Goal: Task Accomplishment & Management: Complete application form

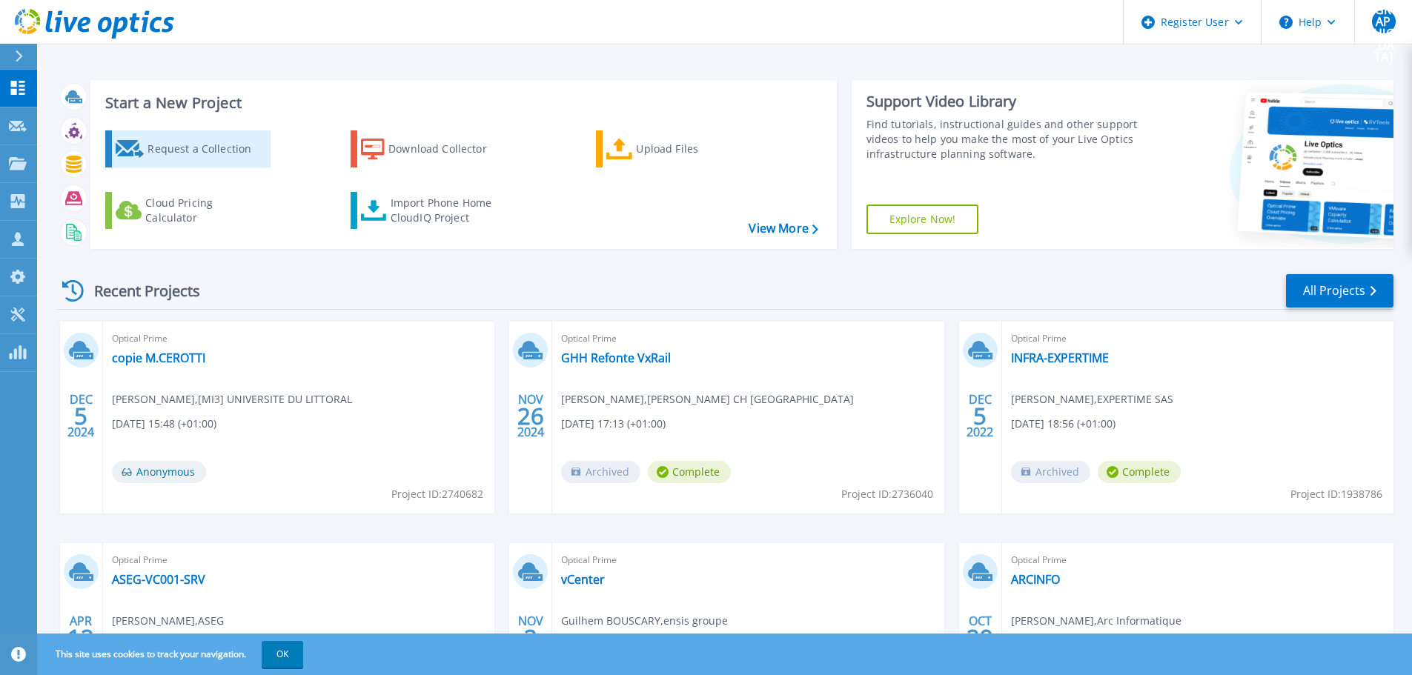
click at [210, 154] on div "Request a Collection" at bounding box center [207, 149] width 119 height 30
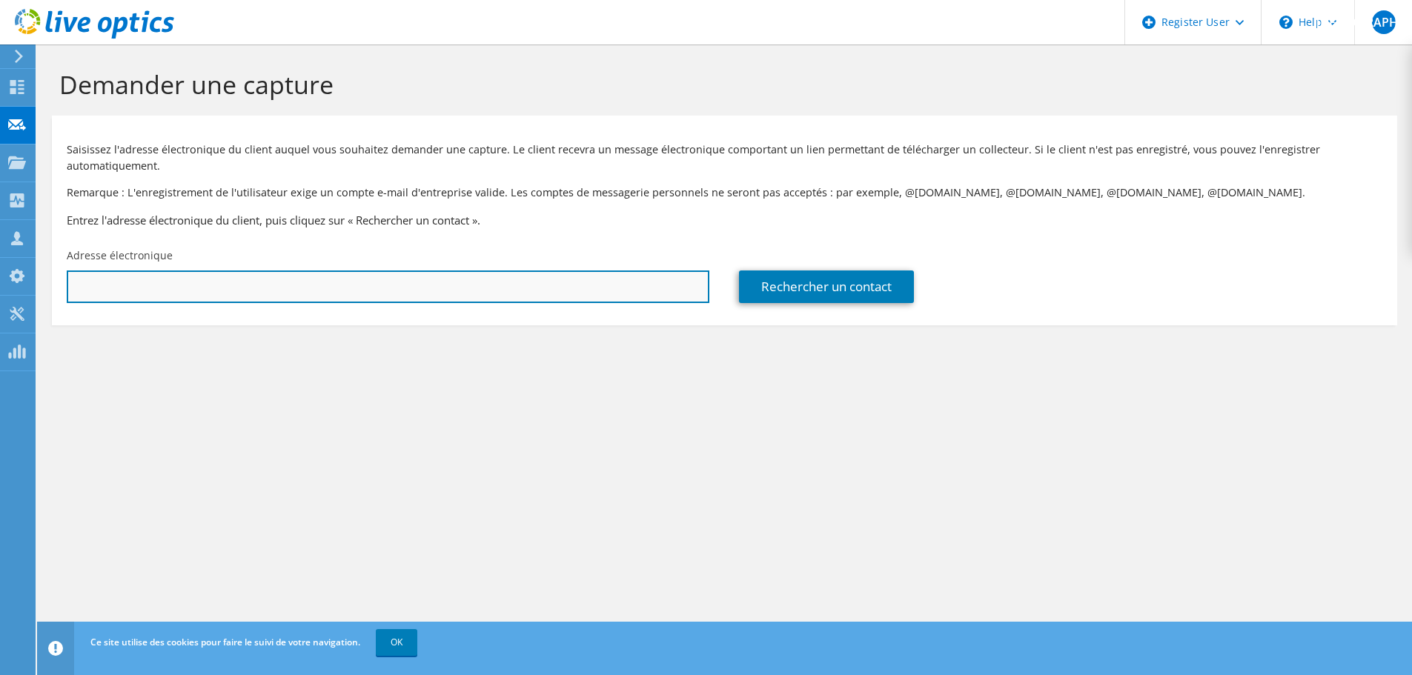
click at [194, 280] on input "text" at bounding box center [388, 287] width 643 height 33
click at [242, 290] on input "text" at bounding box center [388, 287] width 643 height 33
paste input "vanarith.lim@sahlmcg.fr"
type input "vanarith.lim@sahlmcg.fr"
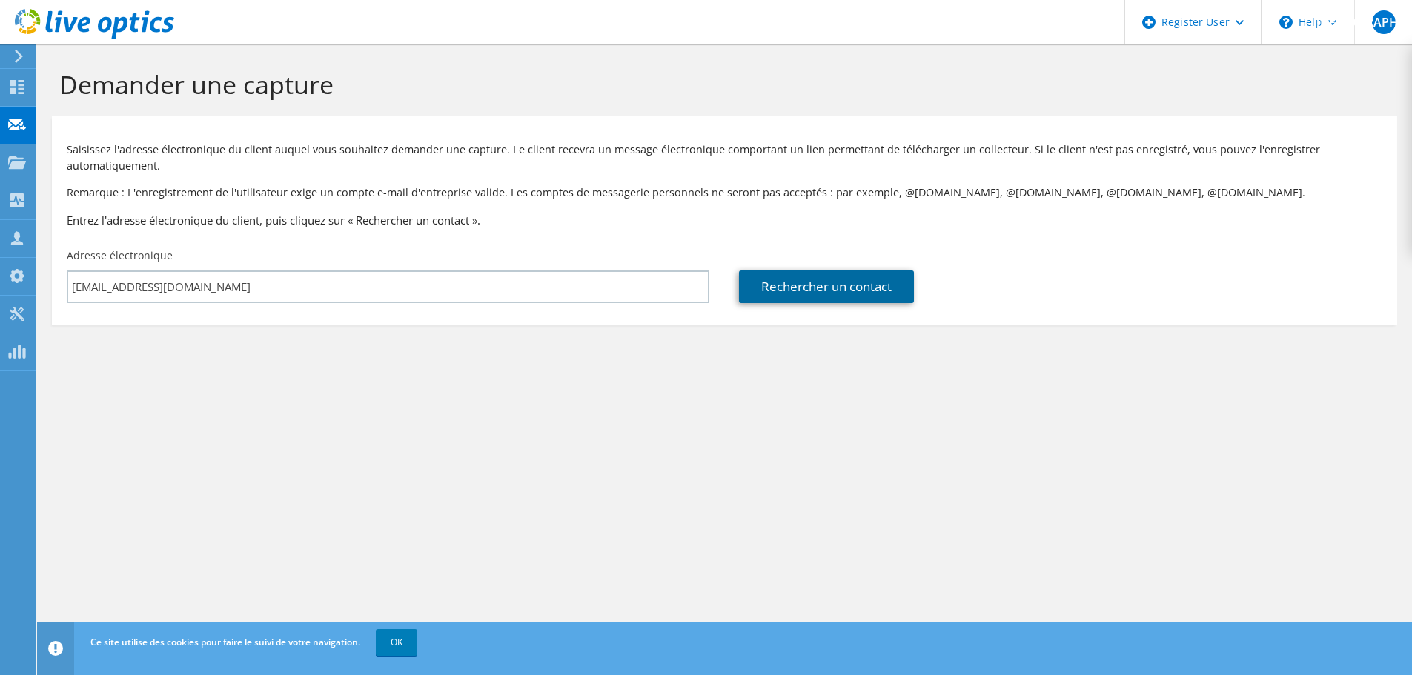
click at [899, 289] on link "Rechercher un contact" at bounding box center [826, 287] width 175 height 33
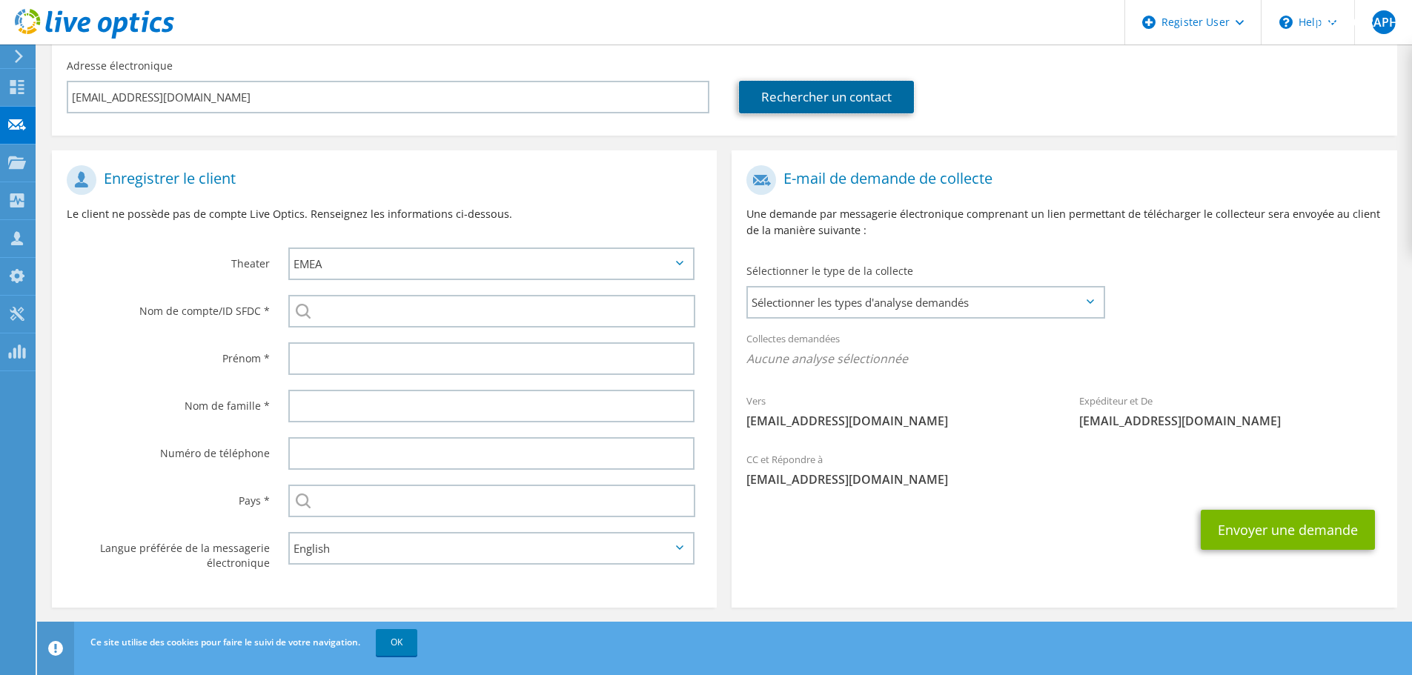
scroll to position [196, 0]
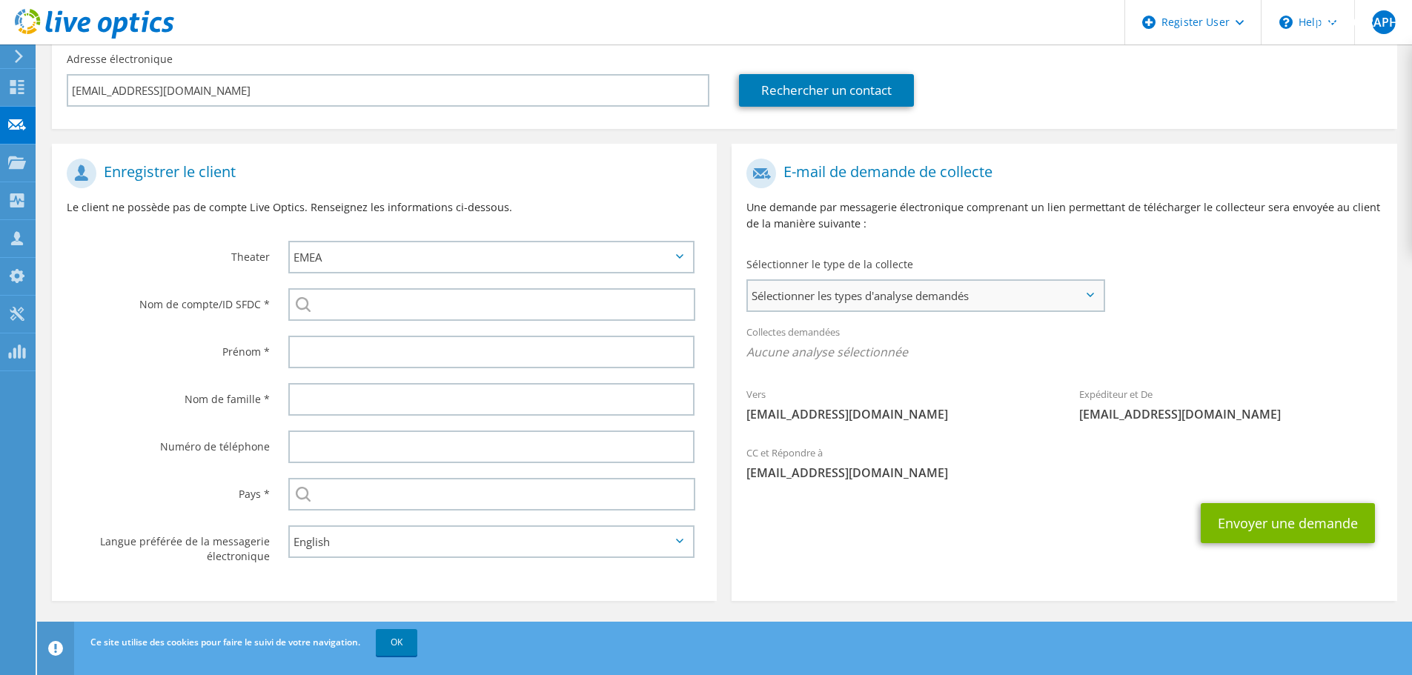
click at [804, 304] on span "Sélectionner les types d'analyse demandés" at bounding box center [925, 296] width 355 height 30
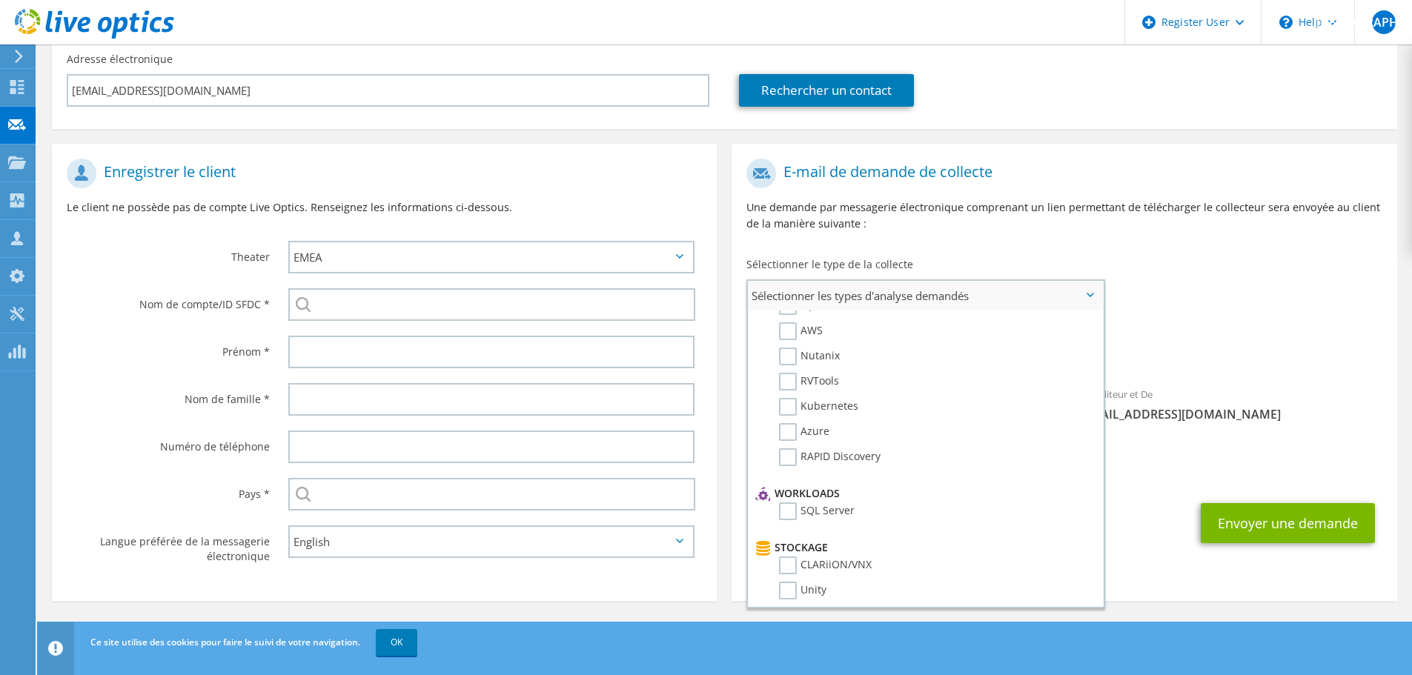
scroll to position [0, 0]
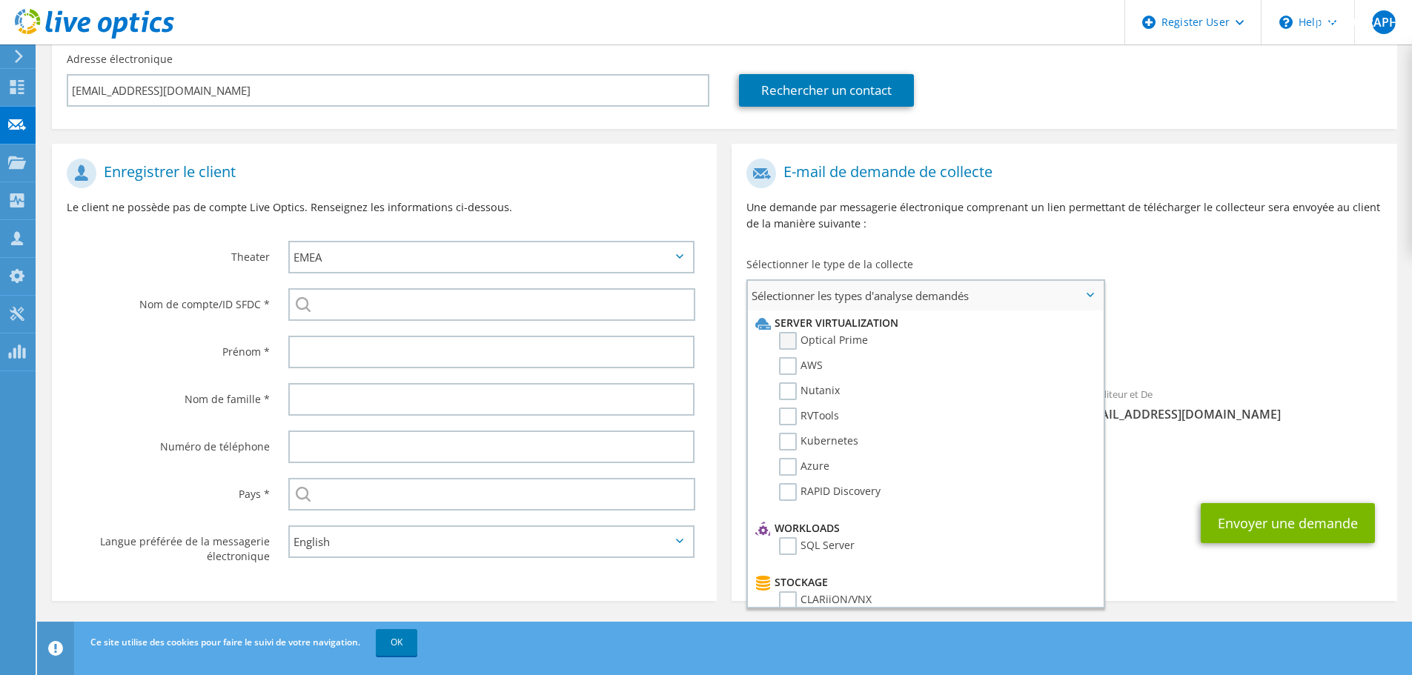
click at [856, 342] on label "Optical Prime" at bounding box center [823, 341] width 89 height 18
click at [0, 0] on input "Optical Prime" at bounding box center [0, 0] width 0 height 0
click at [1197, 276] on div "Vers vanarith.lim@sahlmcg.fr Expéditeur et De liveoptics@liveoptics.com" at bounding box center [1064, 296] width 665 height 291
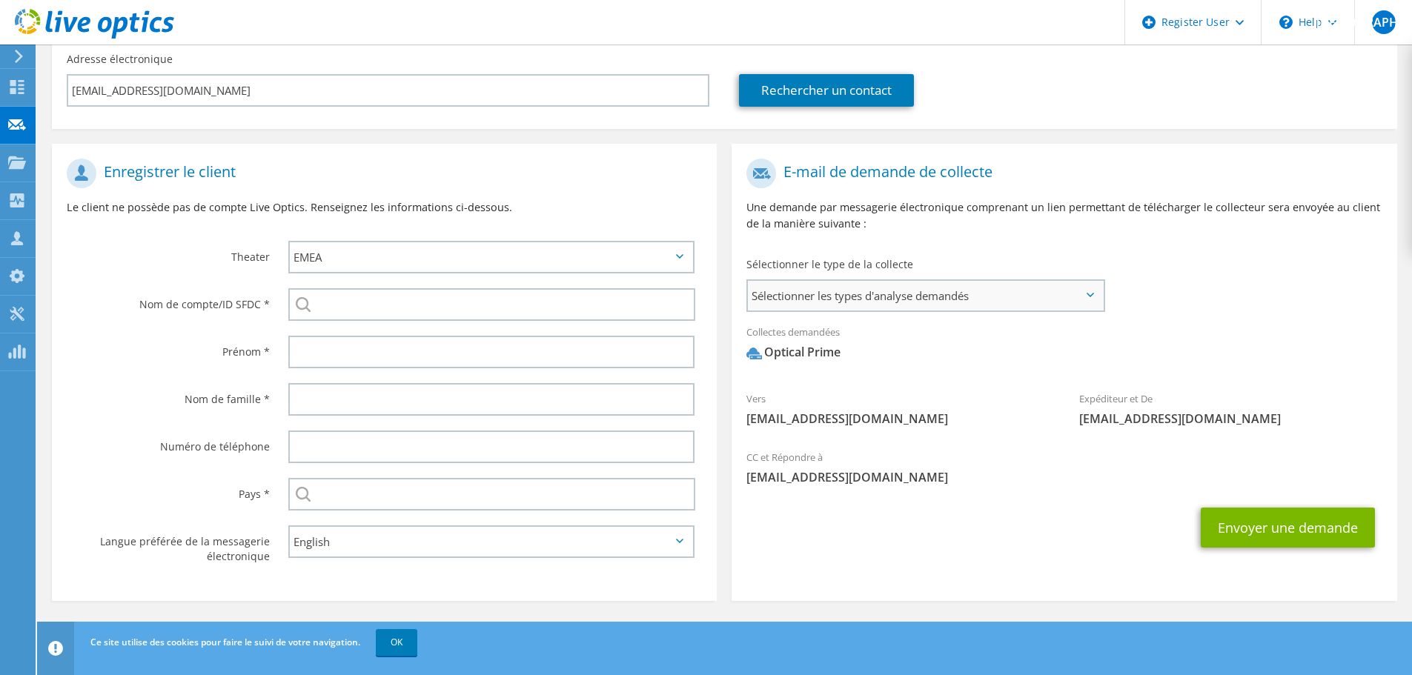
click at [922, 297] on span "Sélectionner les types d'analyse demandés" at bounding box center [925, 296] width 355 height 30
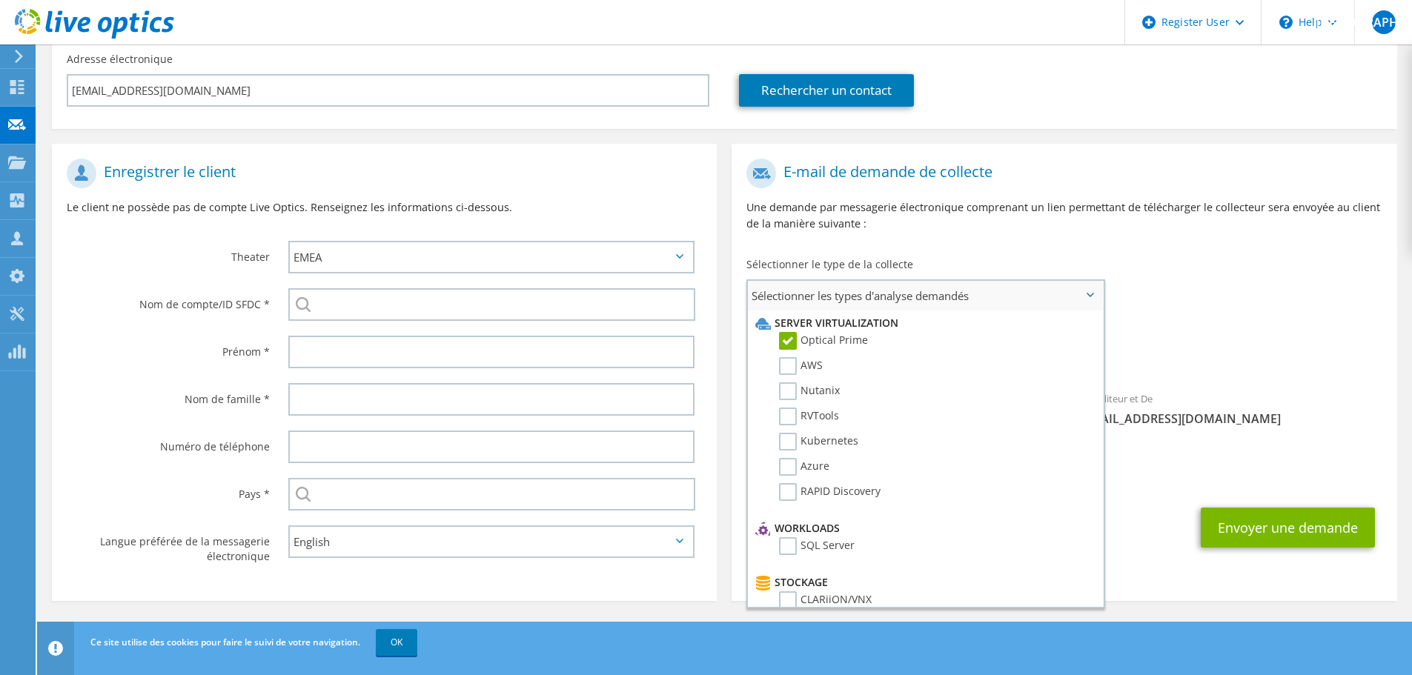
click at [922, 297] on span "Sélectionner les types d'analyse demandés" at bounding box center [925, 296] width 355 height 30
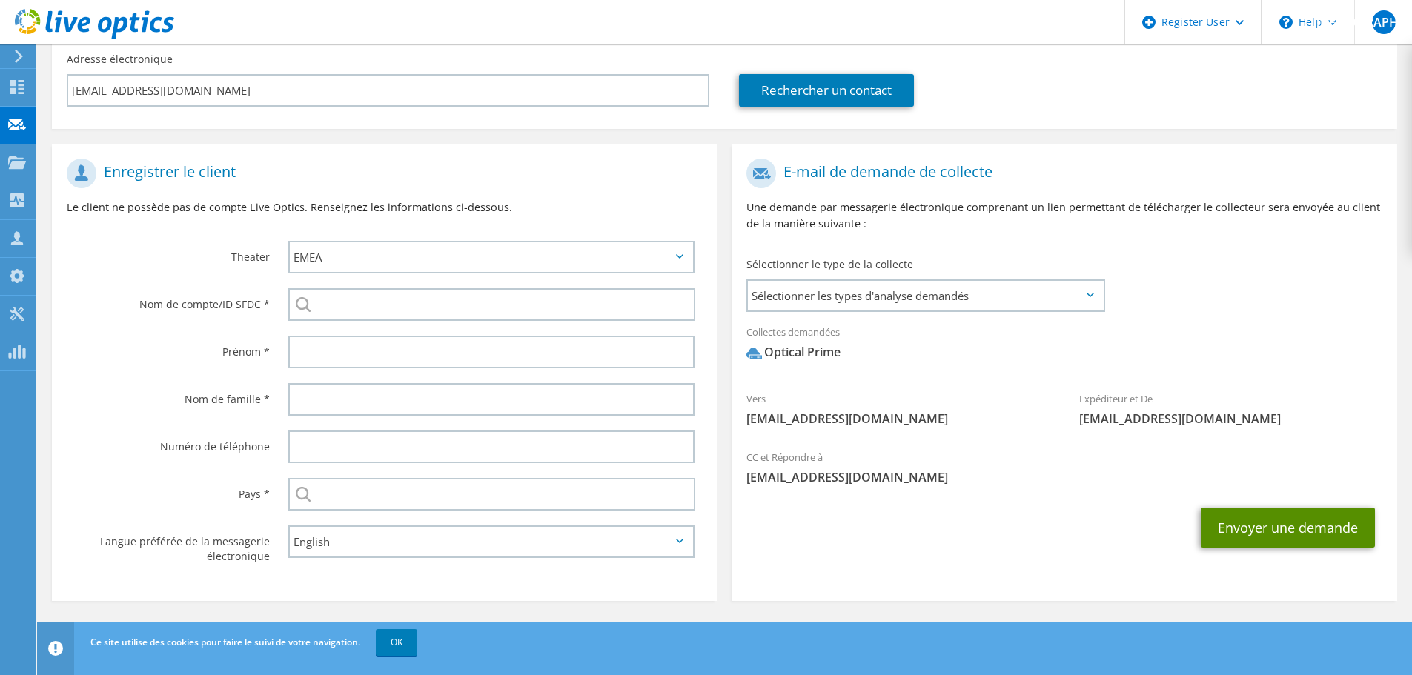
click at [1263, 538] on button "Envoyer une demande" at bounding box center [1288, 528] width 174 height 40
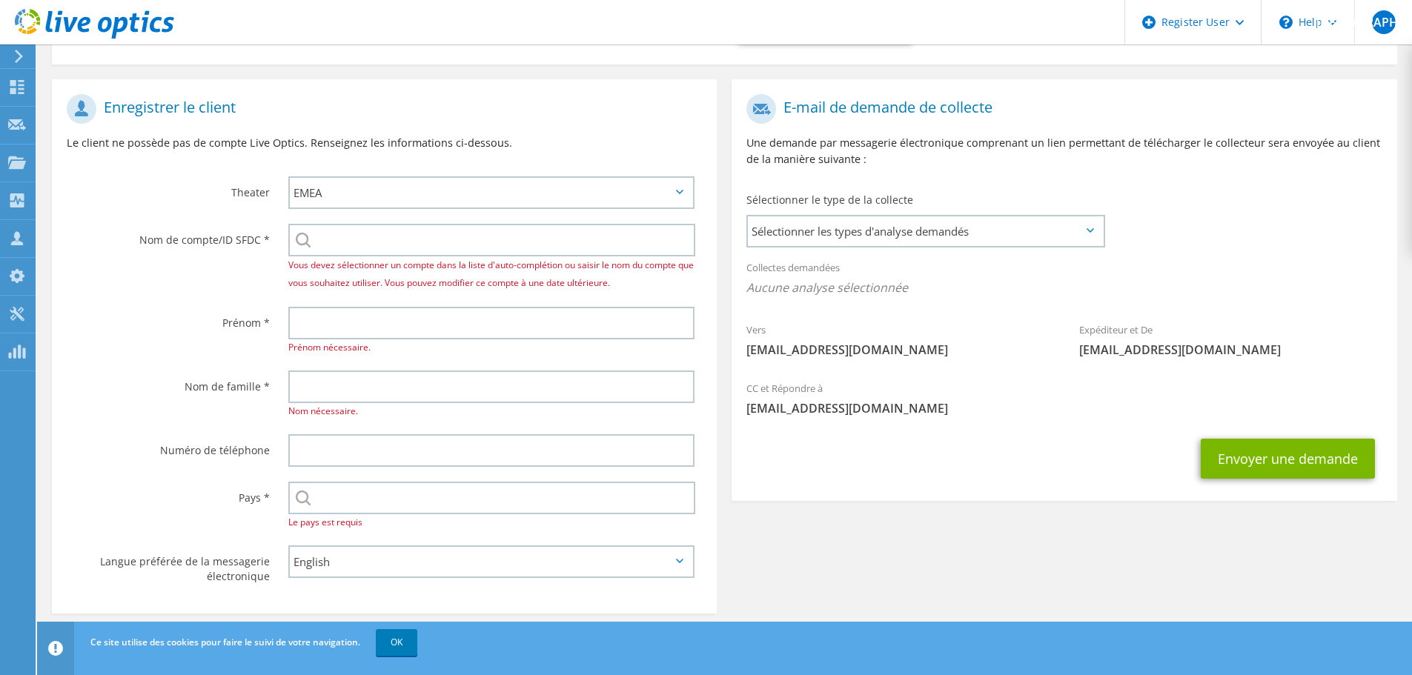
scroll to position [281, 0]
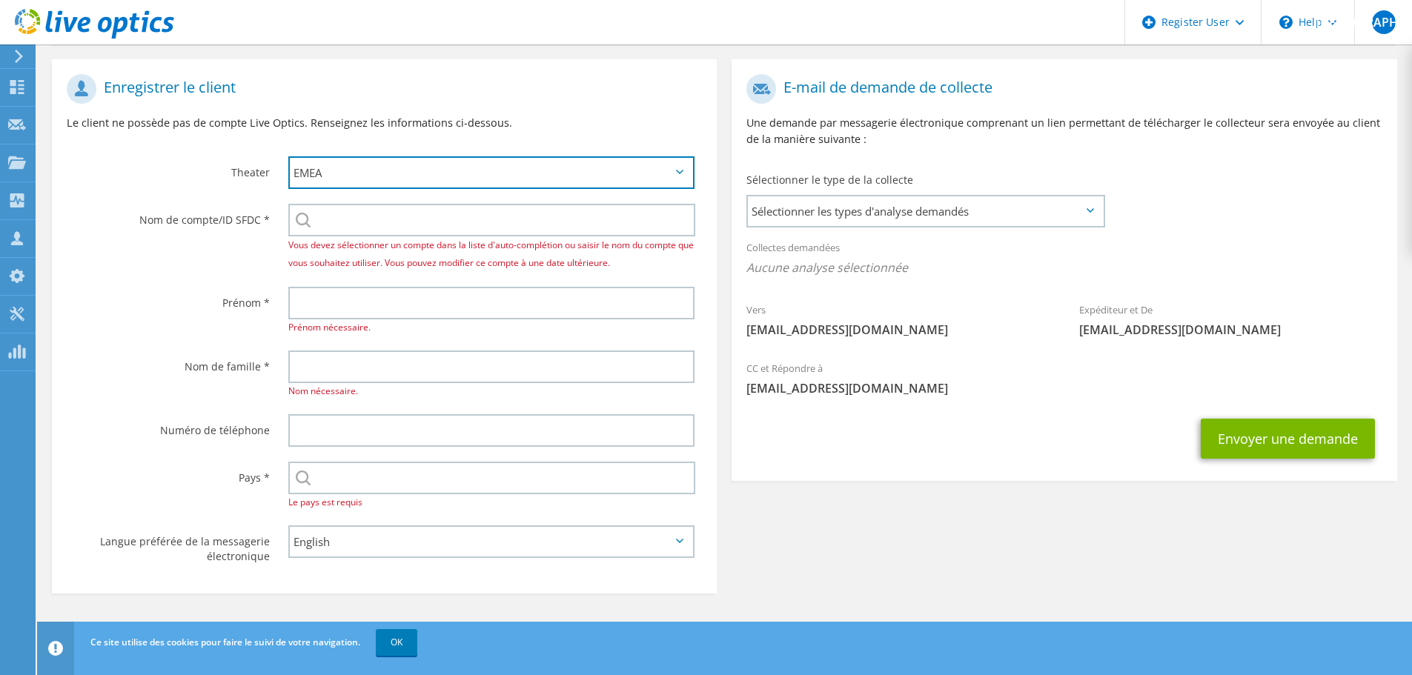
click at [389, 165] on select "APJ EMEA NA/LATAM" at bounding box center [491, 172] width 406 height 33
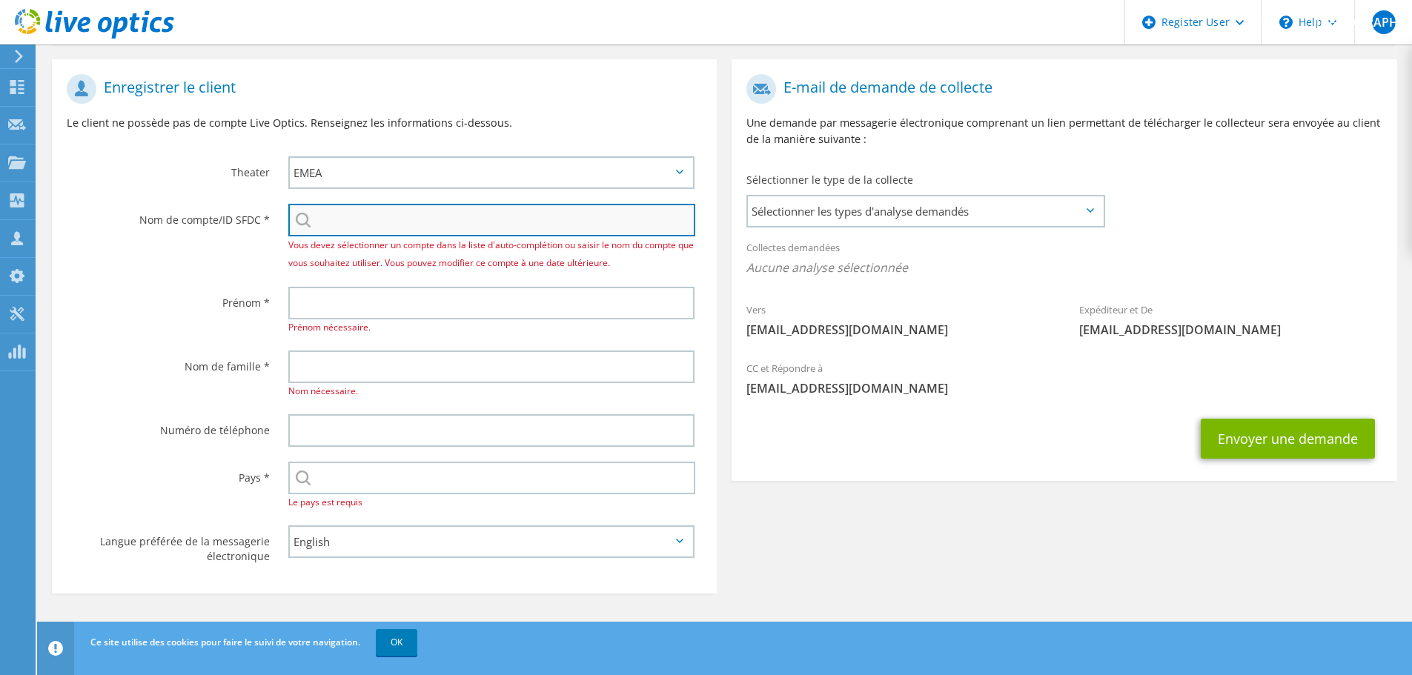
click at [323, 222] on input "search" at bounding box center [491, 220] width 407 height 33
paste input "1956274141"
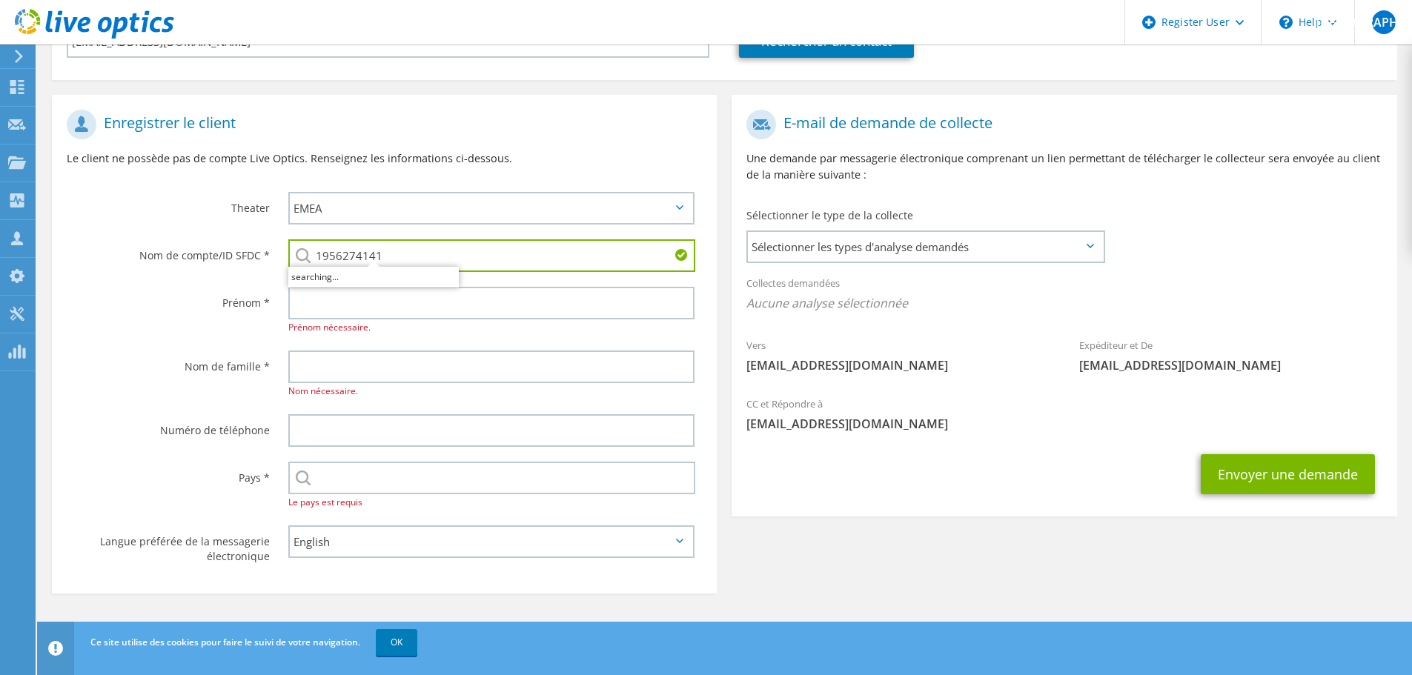
scroll to position [245, 0]
click at [408, 280] on li "SA HLM COUTANCES-[GEOGRAPHIC_DATA] : 1956274141" at bounding box center [415, 276] width 254 height 18
type input "SA HLM COUTANCES-[GEOGRAPHIC_DATA] : 1956274141"
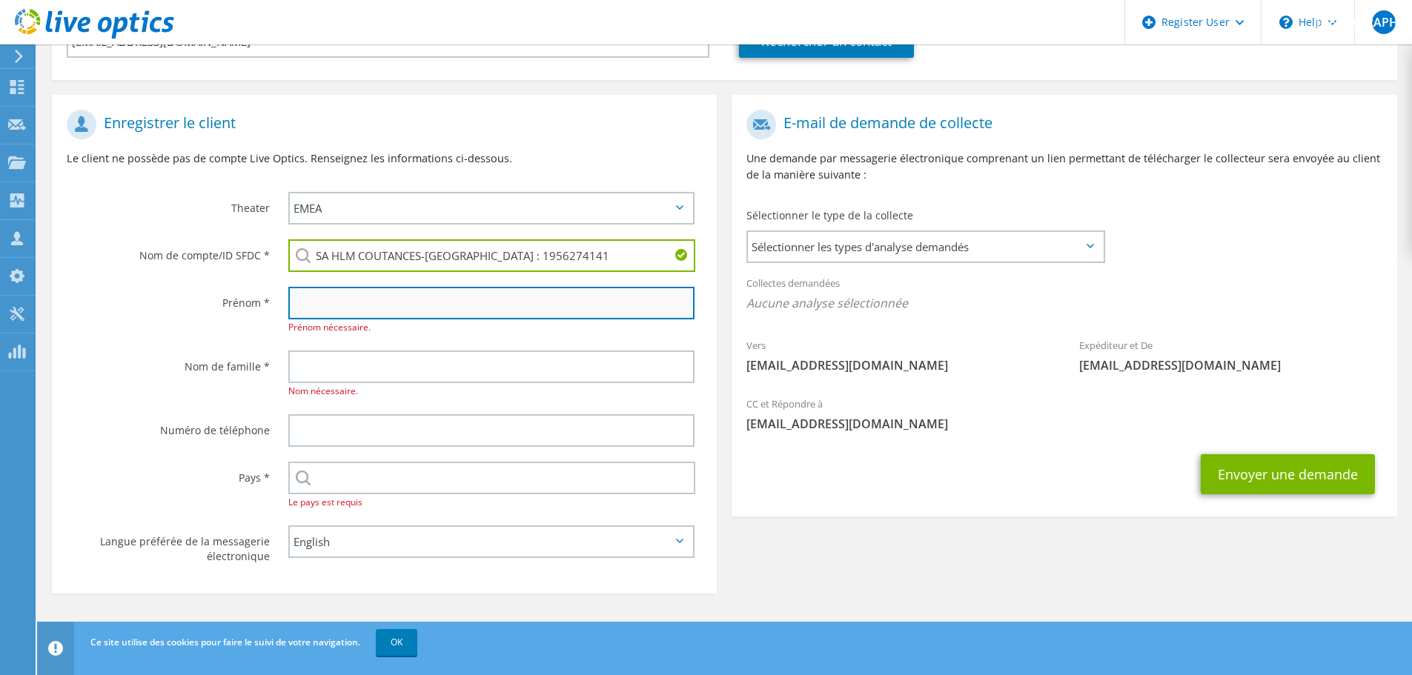
click at [368, 304] on input "text" at bounding box center [491, 303] width 406 height 33
click at [339, 303] on input "text" at bounding box center [491, 303] width 406 height 33
paste input "[EMAIL_ADDRESS][DOMAIN_NAME]"
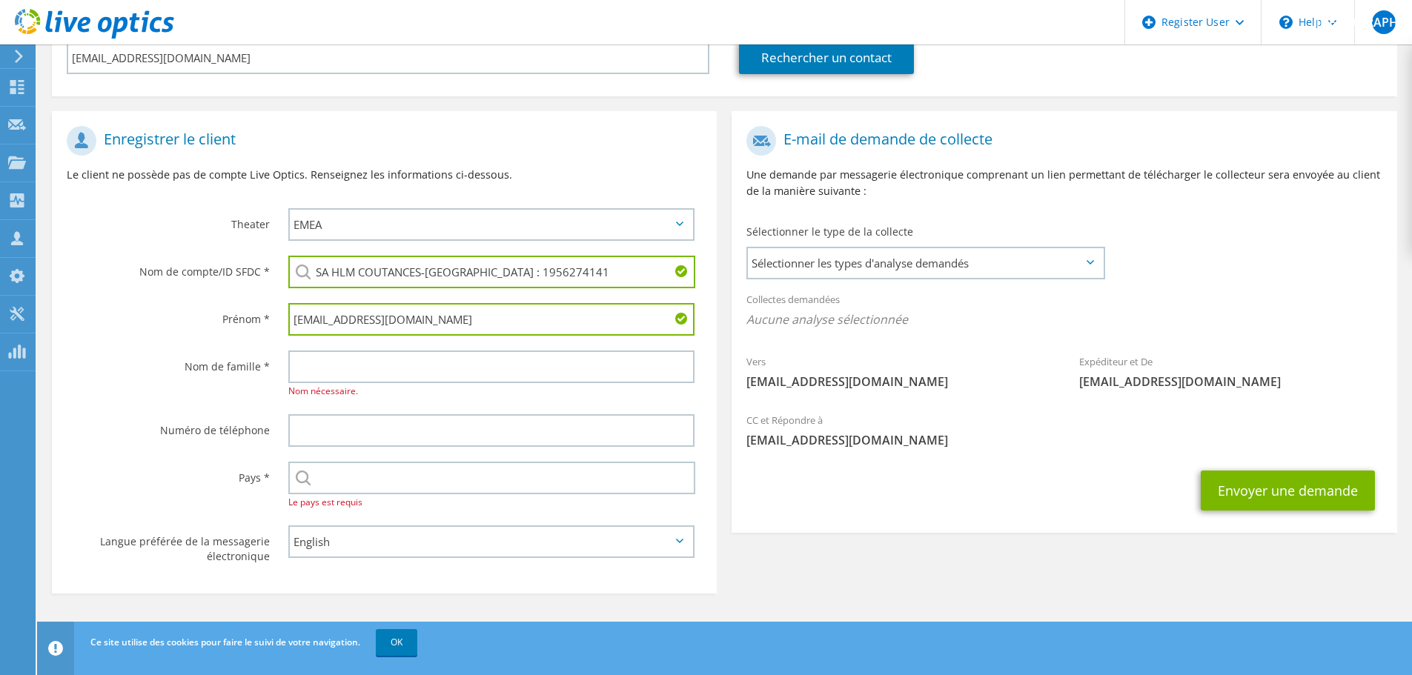
click at [345, 320] on input "[EMAIL_ADDRESS][DOMAIN_NAME]" at bounding box center [491, 319] width 406 height 33
type input "vanarith.@[DOMAIN_NAME]"
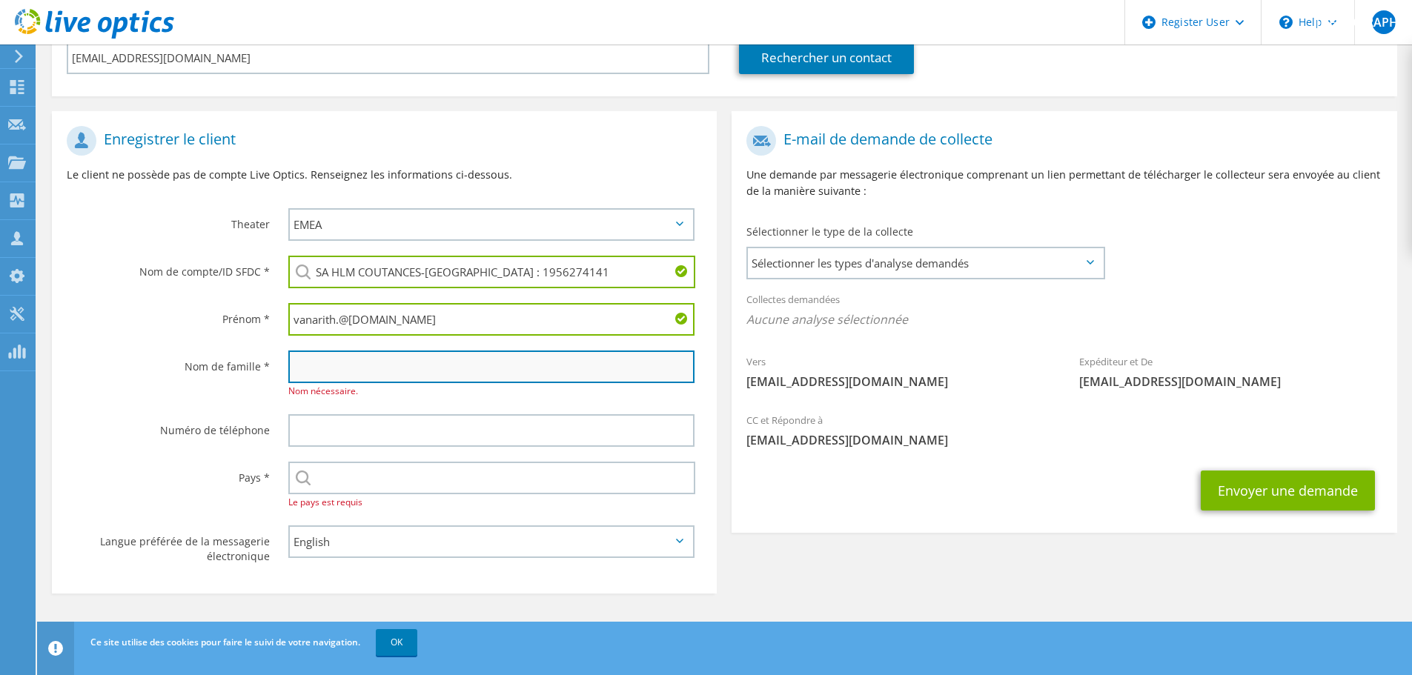
click at [325, 372] on input "text" at bounding box center [491, 367] width 406 height 33
paste input "lim"
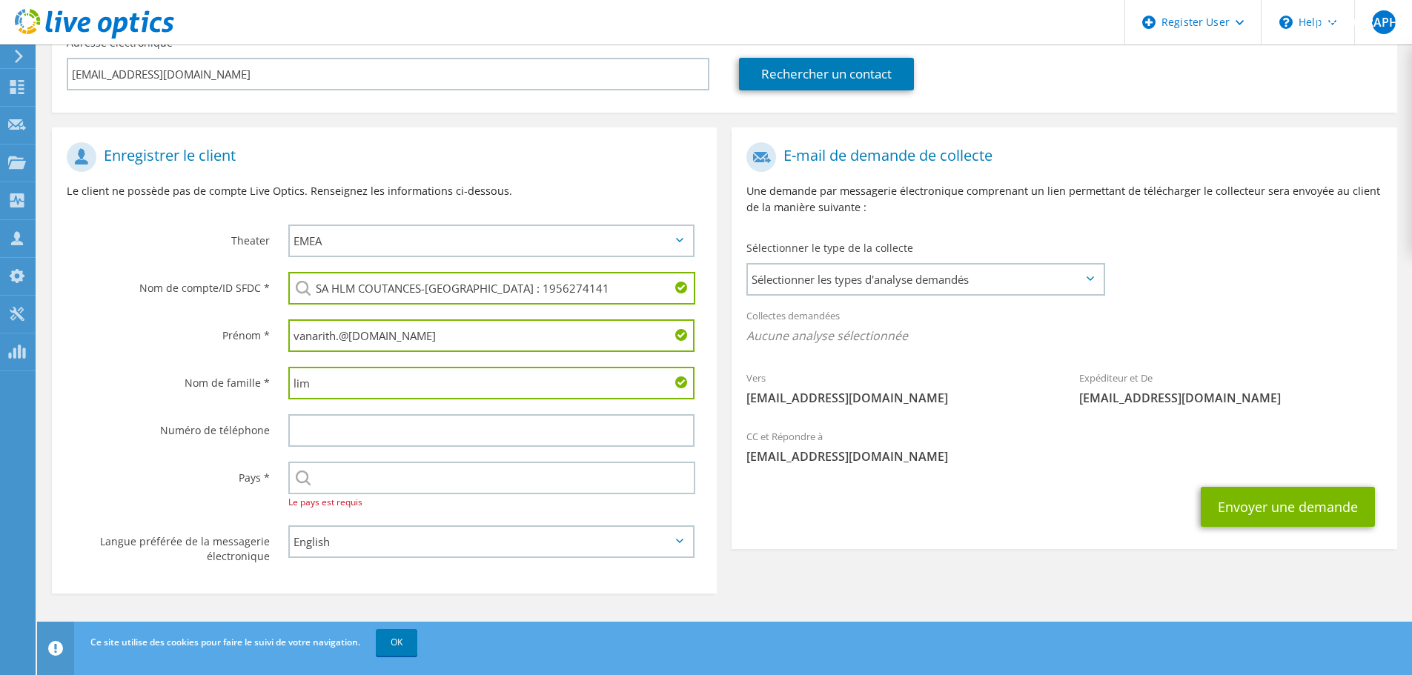
scroll to position [213, 0]
type input "lim"
drag, startPoint x: 337, startPoint y: 339, endPoint x: 530, endPoint y: 341, distance: 192.8
click at [528, 341] on input "vanarith.@[DOMAIN_NAME]" at bounding box center [491, 336] width 406 height 33
type input "vanarith"
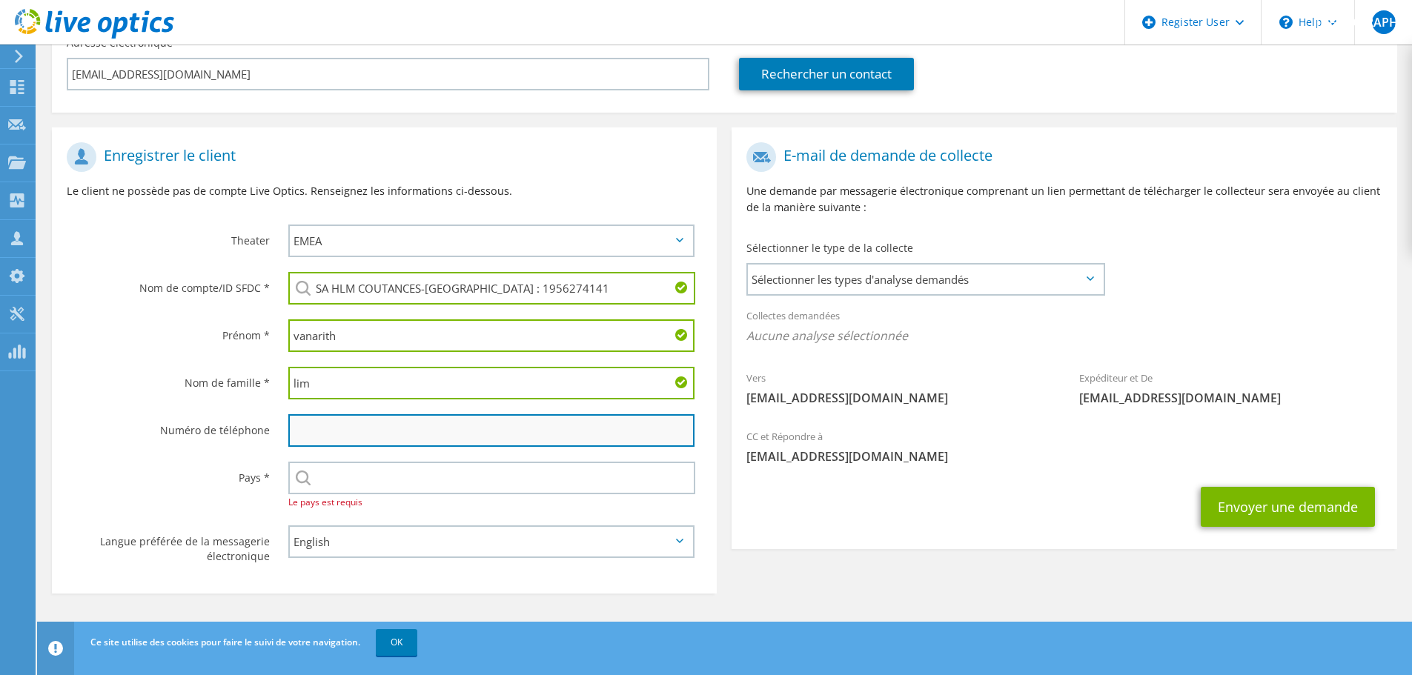
click at [363, 431] on input "text" at bounding box center [491, 430] width 406 height 33
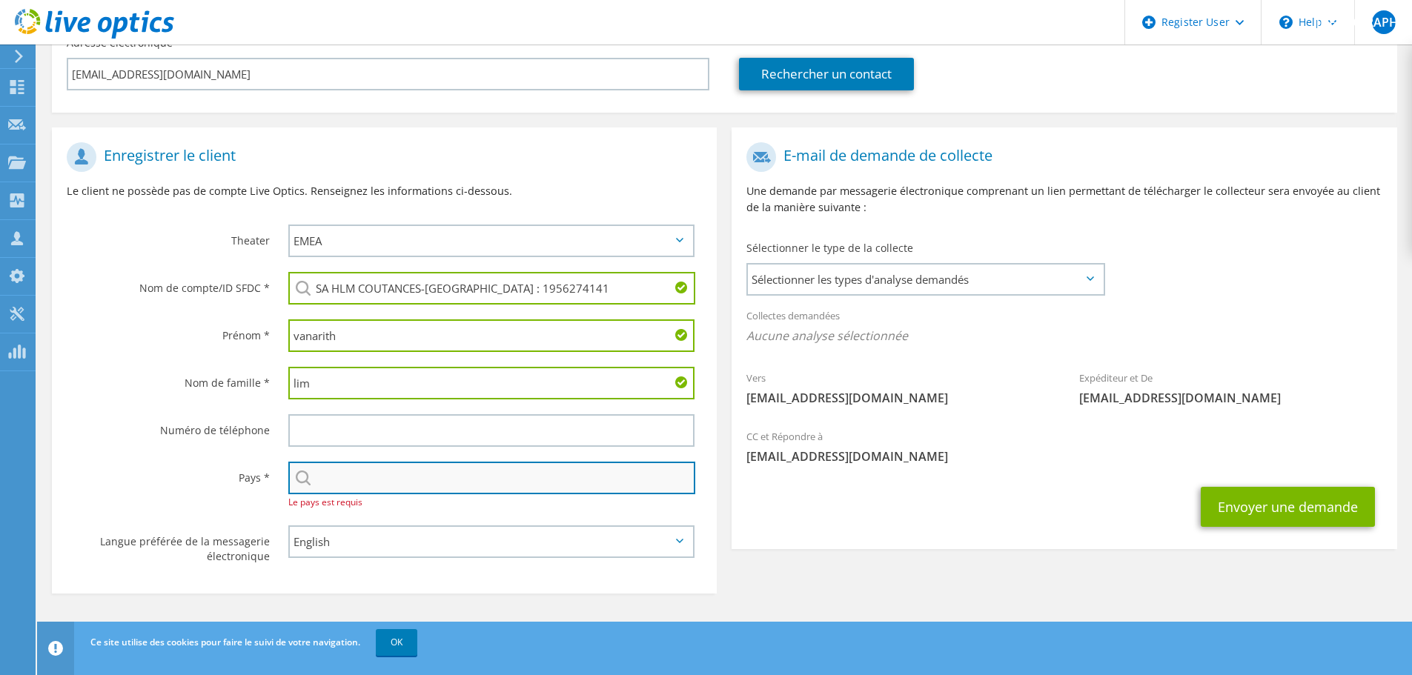
click at [633, 485] on input "text" at bounding box center [491, 478] width 407 height 33
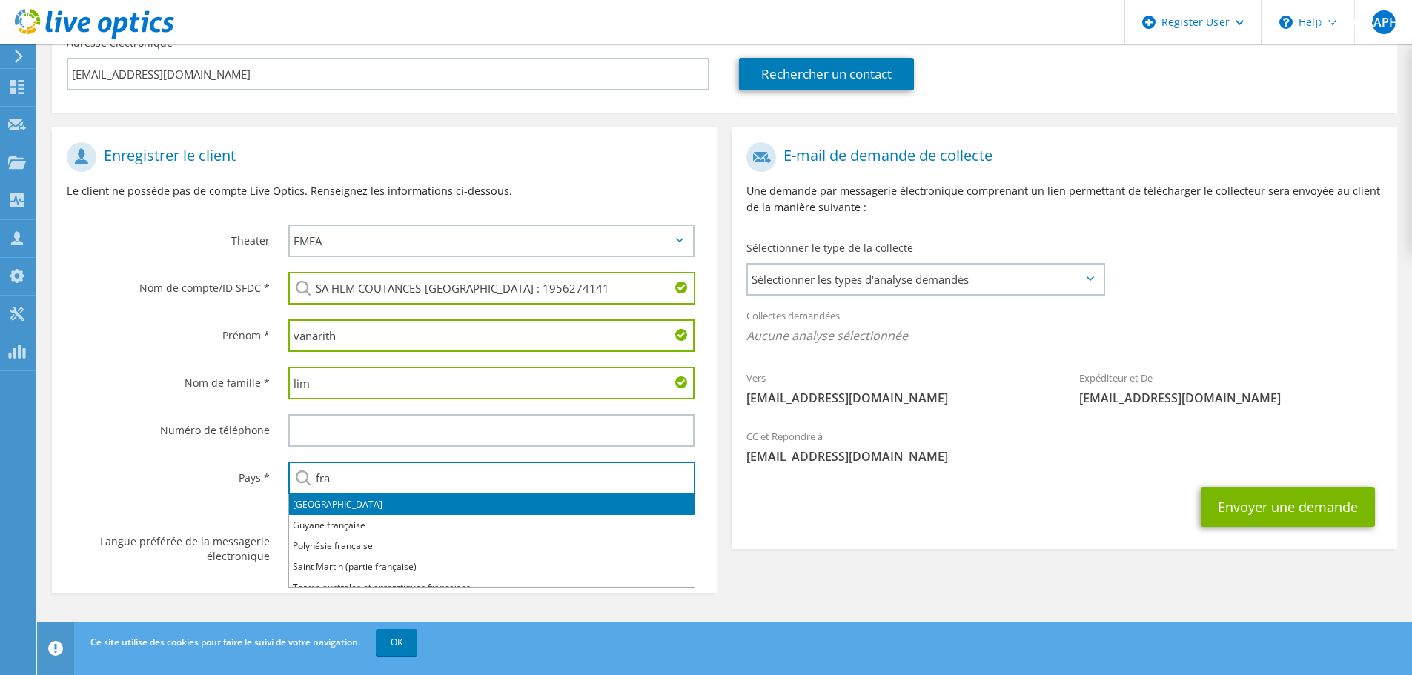
click at [312, 495] on li "[GEOGRAPHIC_DATA]" at bounding box center [492, 505] width 406 height 21
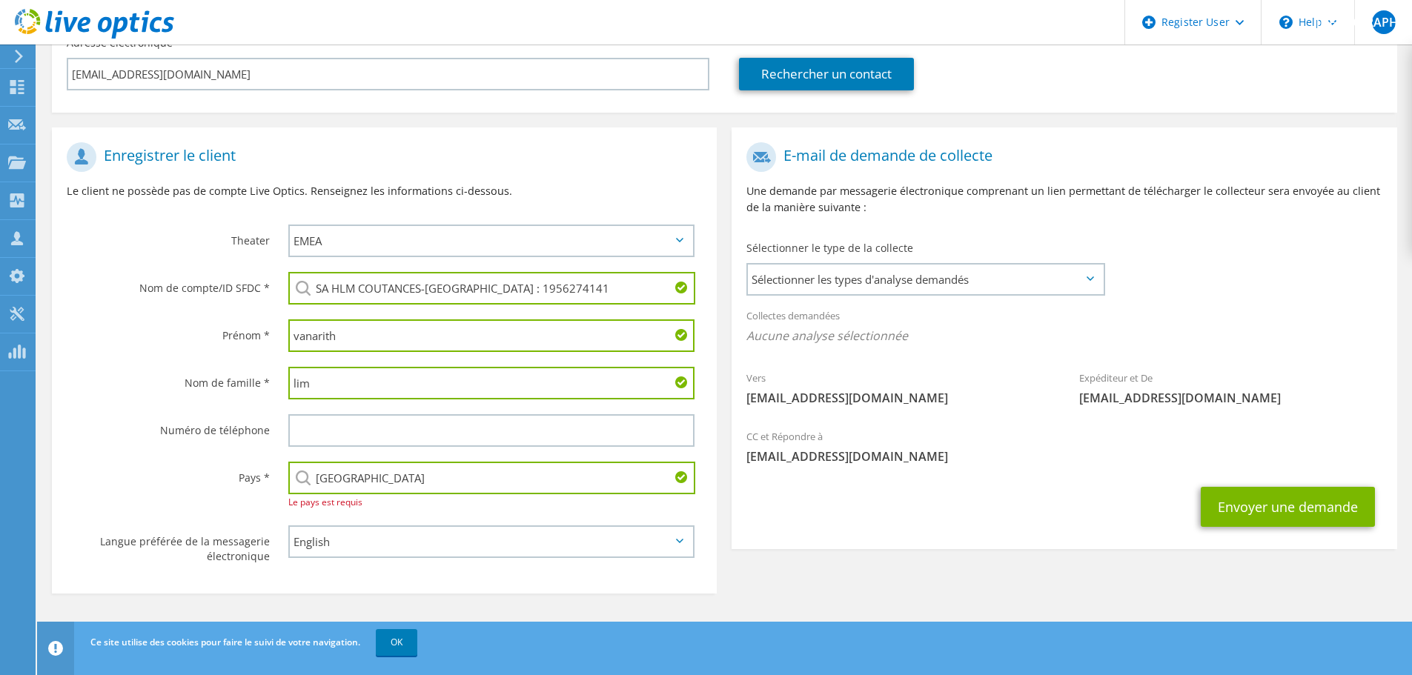
type input "[GEOGRAPHIC_DATA]"
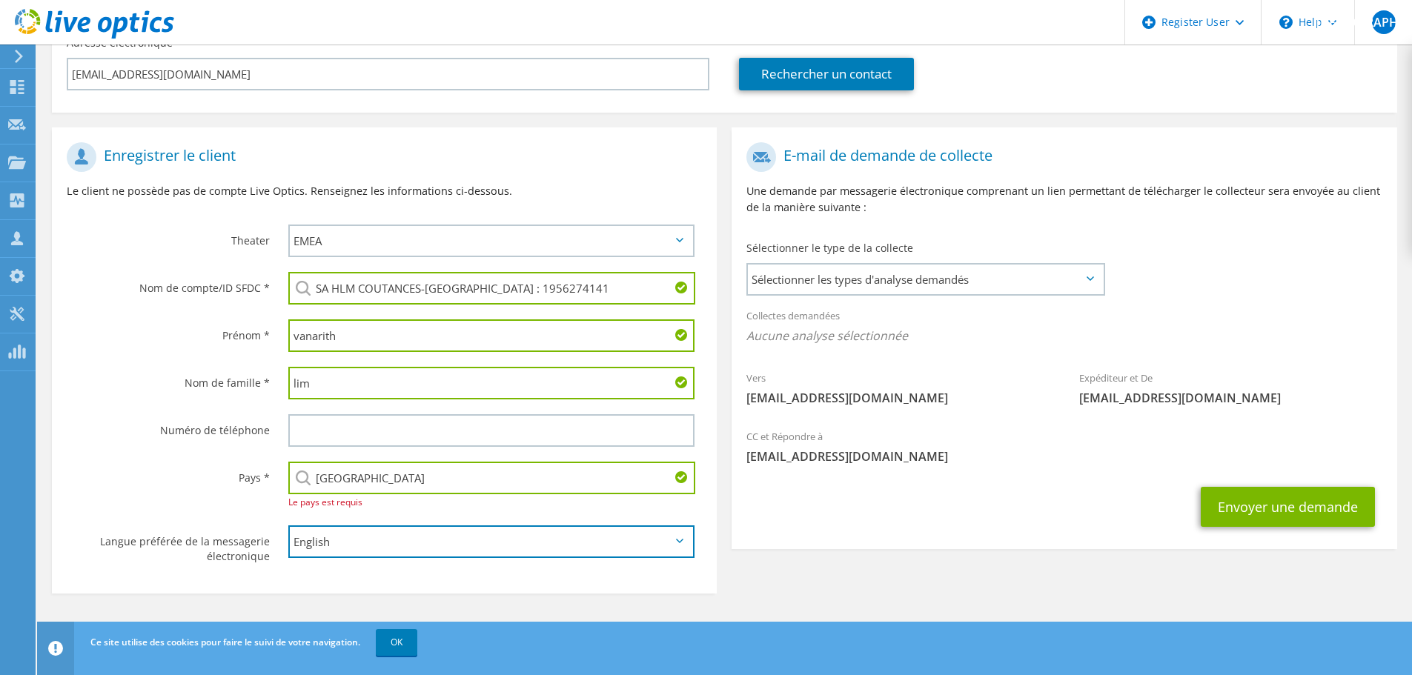
click at [305, 538] on select "English Deutsch Español Français Italiano Polski Português Русский 한국어 中文 日本語" at bounding box center [491, 542] width 406 height 33
select select "fr-FR"
click at [288, 526] on select "English Deutsch Español Français Italiano Polski Português Русский 한국어 中文 日本語" at bounding box center [491, 542] width 406 height 33
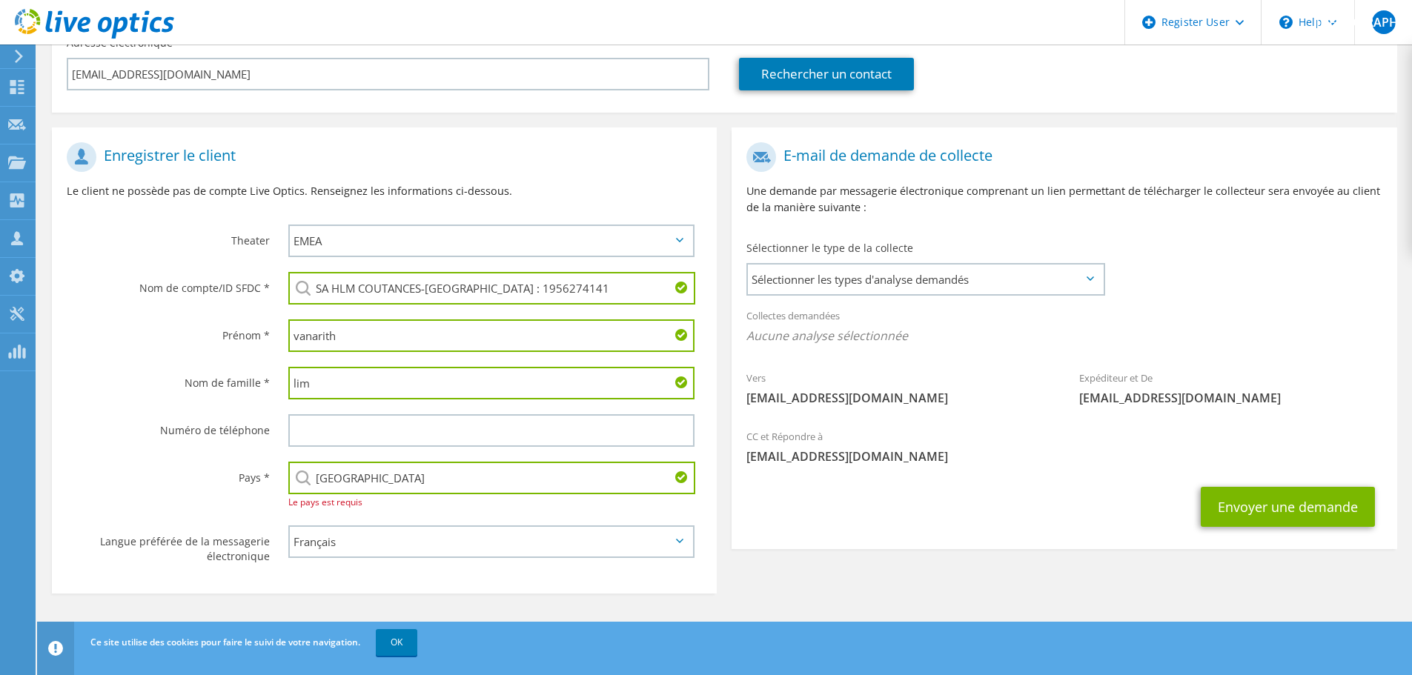
click at [164, 427] on label "Numéro de téléphone" at bounding box center [168, 426] width 203 height 24
click at [1329, 512] on button "Envoyer une demande" at bounding box center [1288, 507] width 174 height 40
